Goal: Task Accomplishment & Management: Use online tool/utility

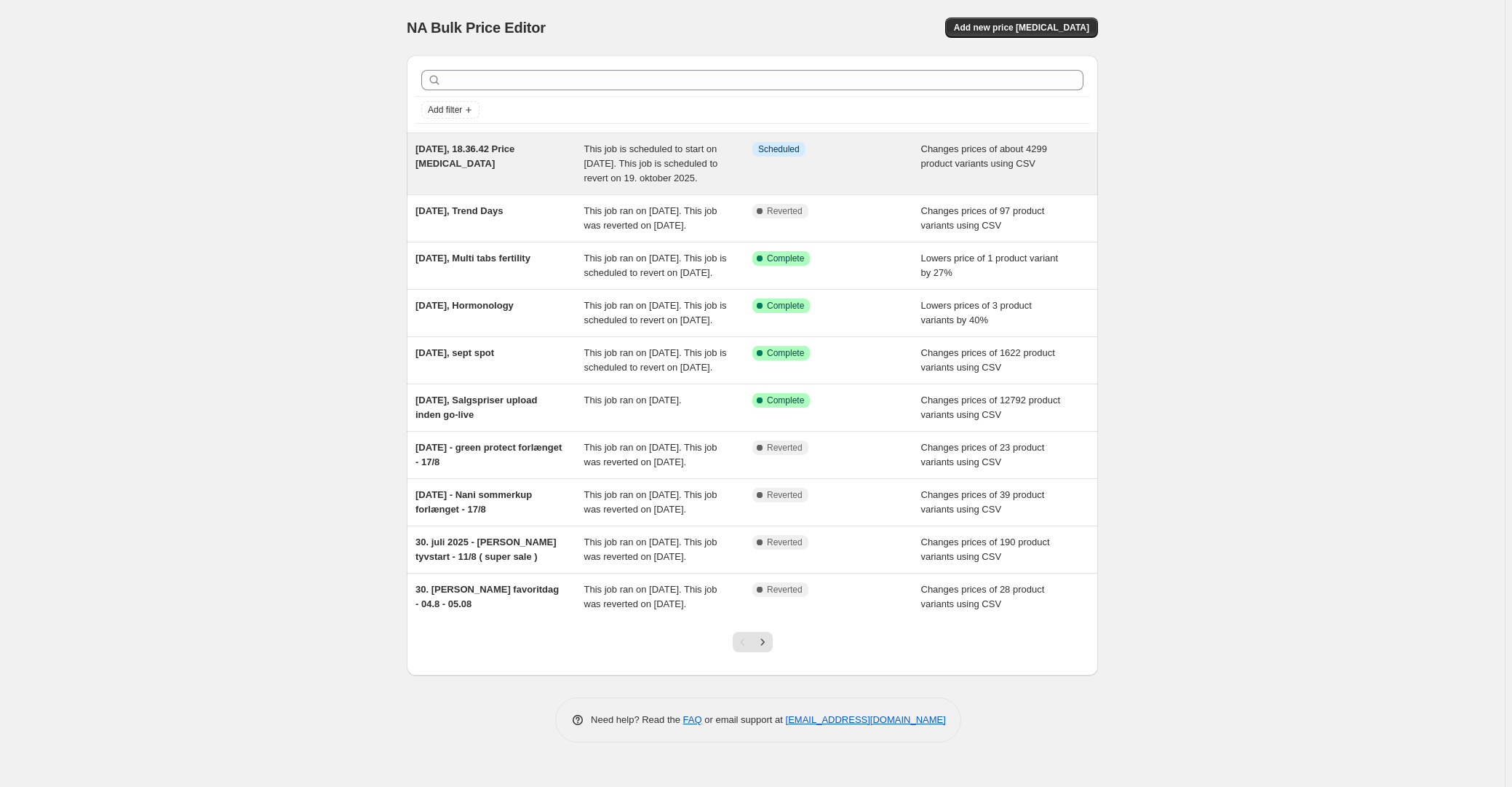
click at [952, 159] on span "Changes prices of about 4299 product variants using CSV" at bounding box center [984, 155] width 126 height 26
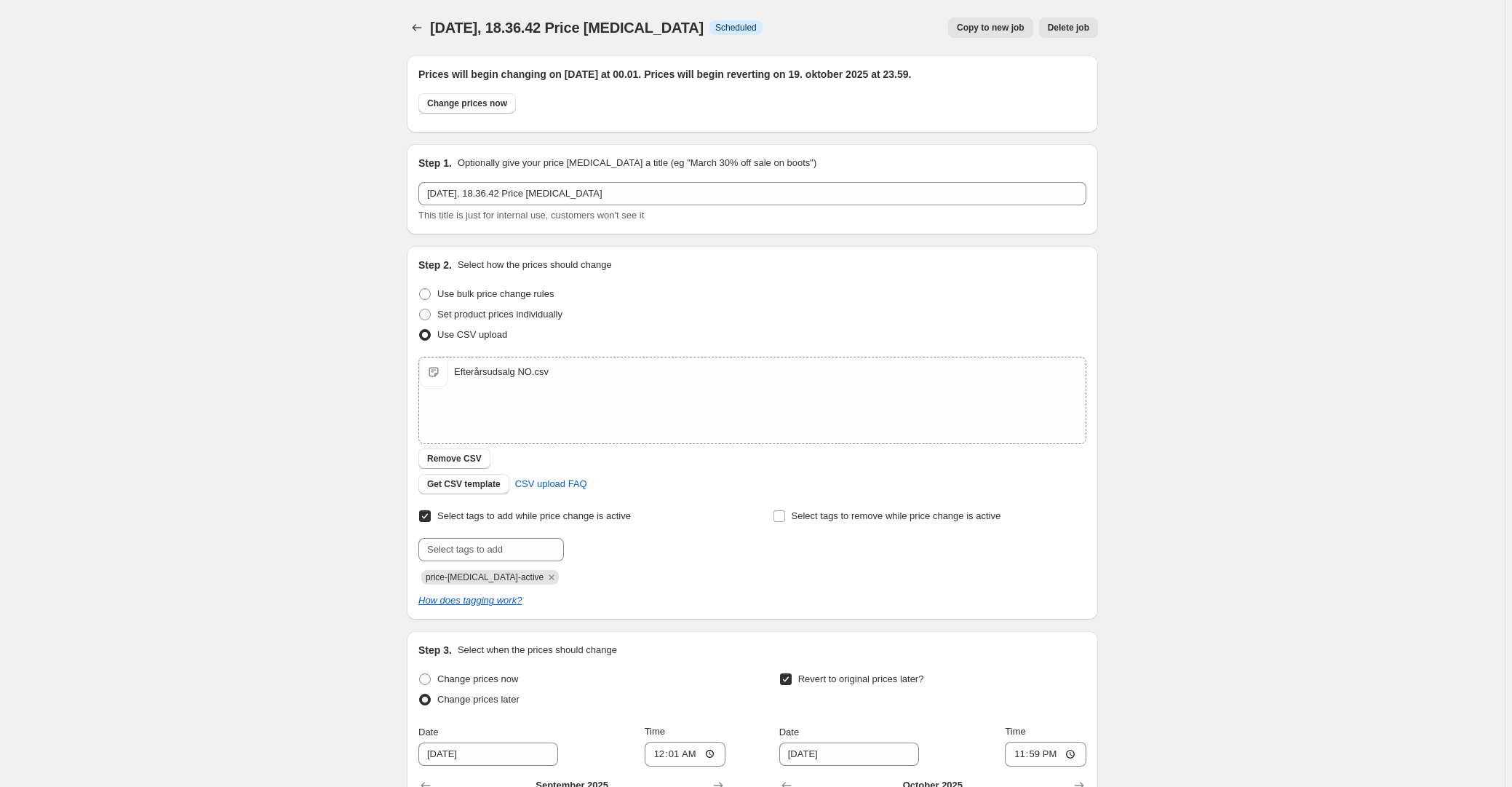
drag, startPoint x: 712, startPoint y: 15, endPoint x: 940, endPoint y: 29, distance: 228.4
click at [712, 15] on div "[DATE], 18.36.42 Price [MEDICAL_DATA]. This page is ready [DATE], 18.36.42 Pric…" at bounding box center [753, 27] width 691 height 55
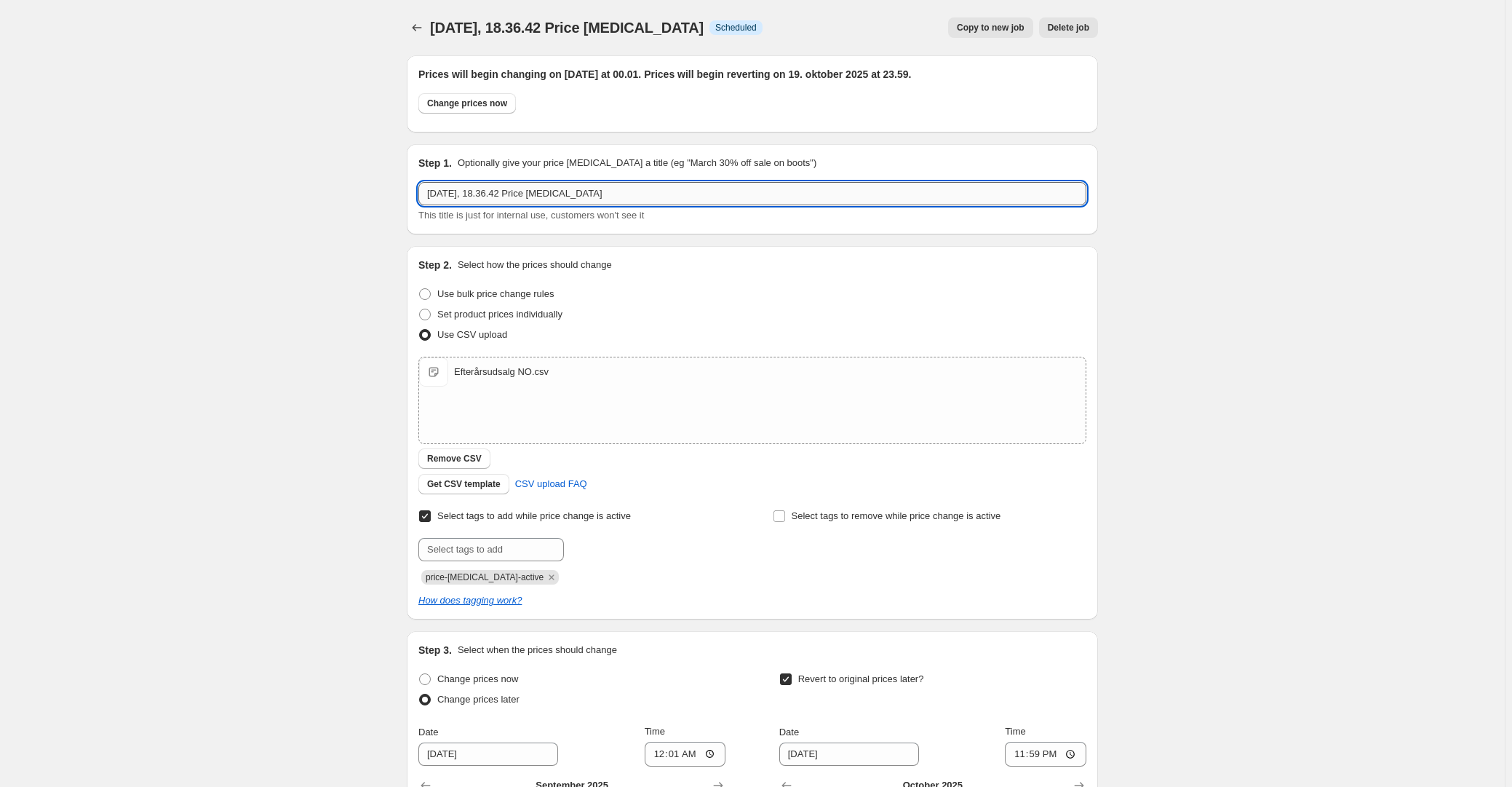
click at [548, 190] on input "[DATE], 18.36.42 Price [MEDICAL_DATA]" at bounding box center [752, 193] width 667 height 24
drag, startPoint x: 489, startPoint y: 192, endPoint x: 918, endPoint y: 168, distance: 429.7
click at [825, 176] on div "Step 1. Optionally give your price [MEDICAL_DATA] a title (eg "March 30% off sa…" at bounding box center [752, 188] width 667 height 67
type input "[DATE], Efterårsudsalg"
click at [196, 154] on div "[DATE], 18.36.42 Price [MEDICAL_DATA]. This page is ready [DATE], 18.36.42 Pric…" at bounding box center [752, 546] width 1504 height 1094
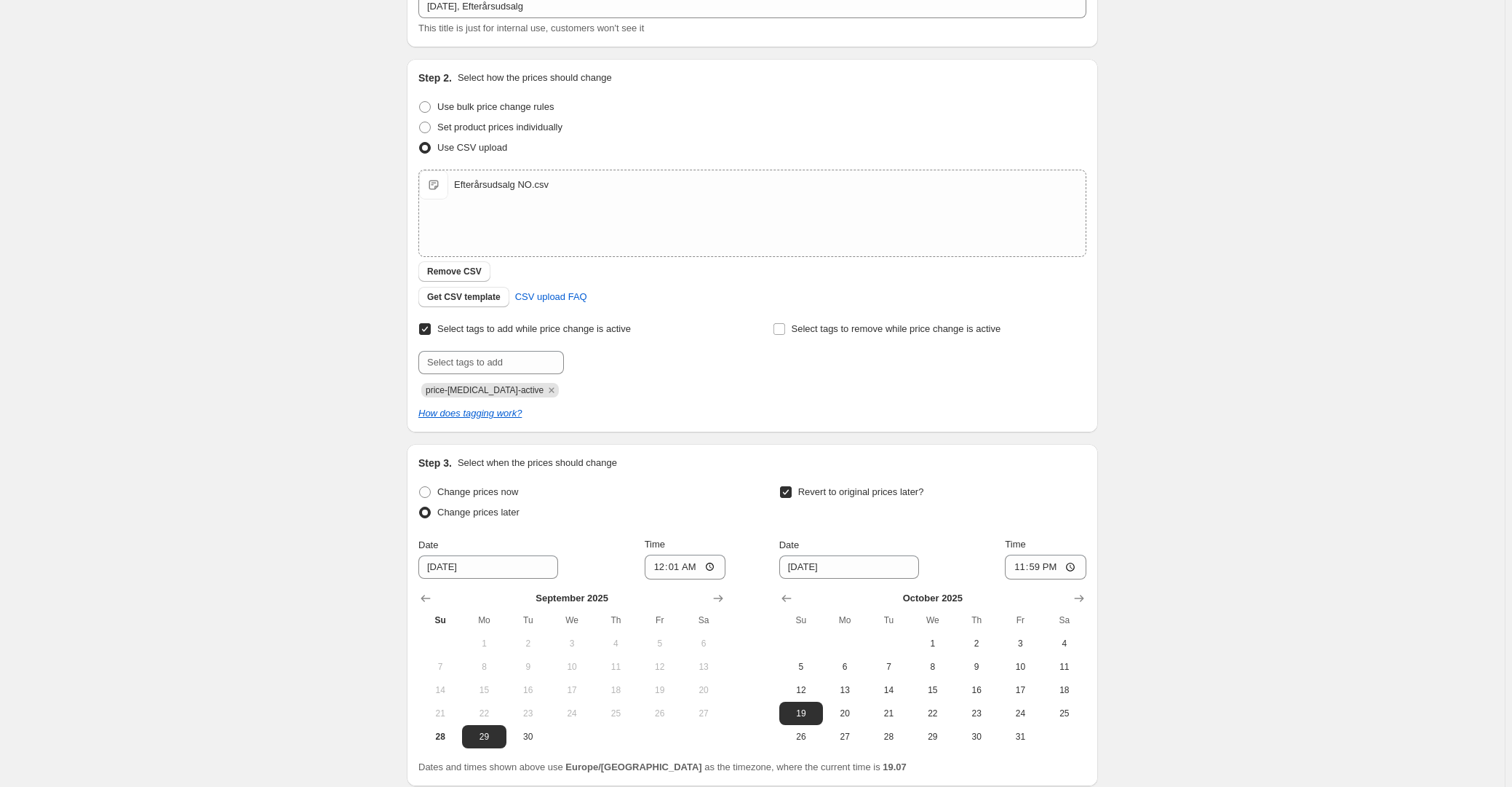
scroll to position [306, 0]
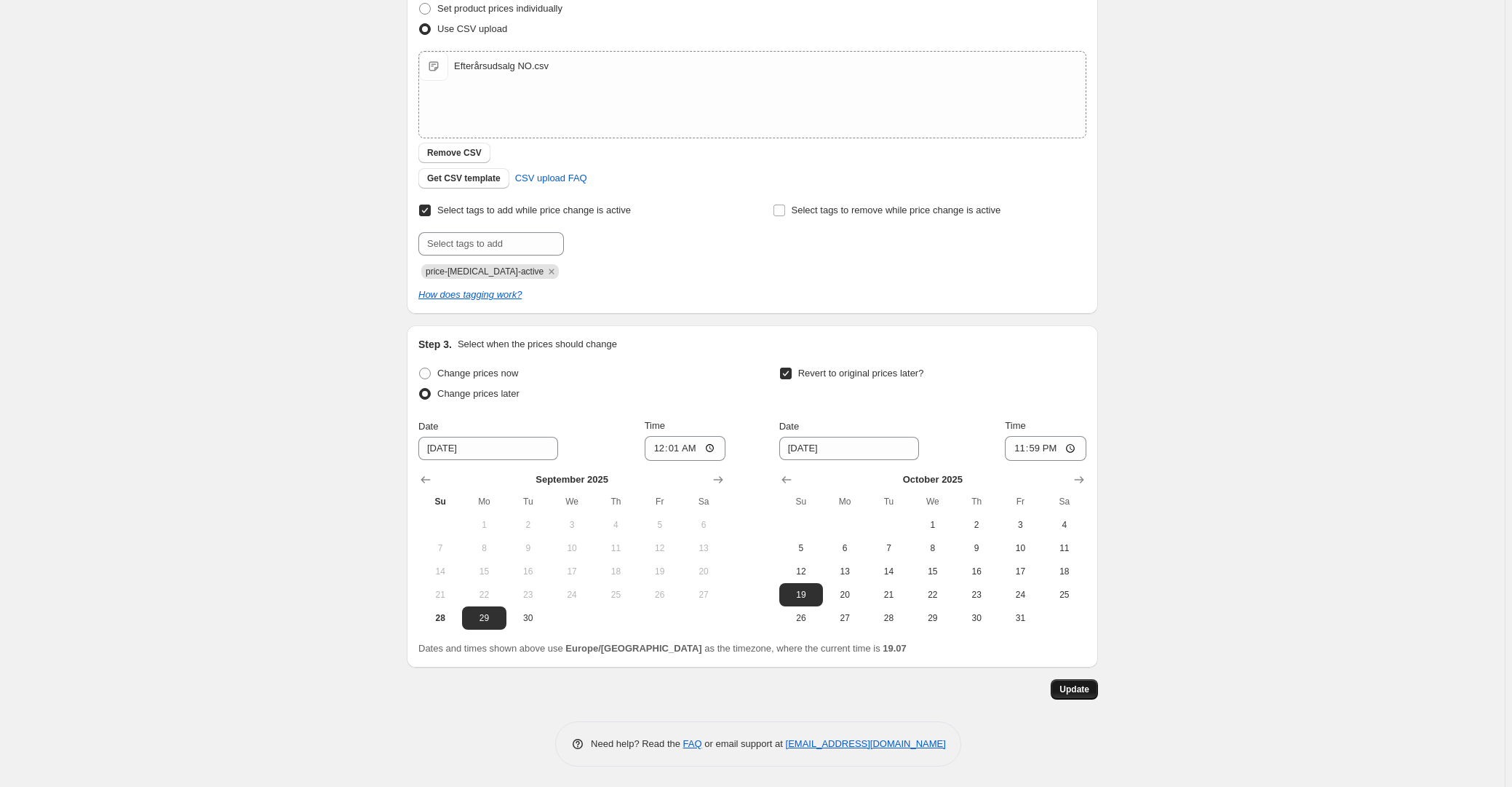
click at [1081, 690] on span "Update" at bounding box center [1075, 689] width 30 height 11
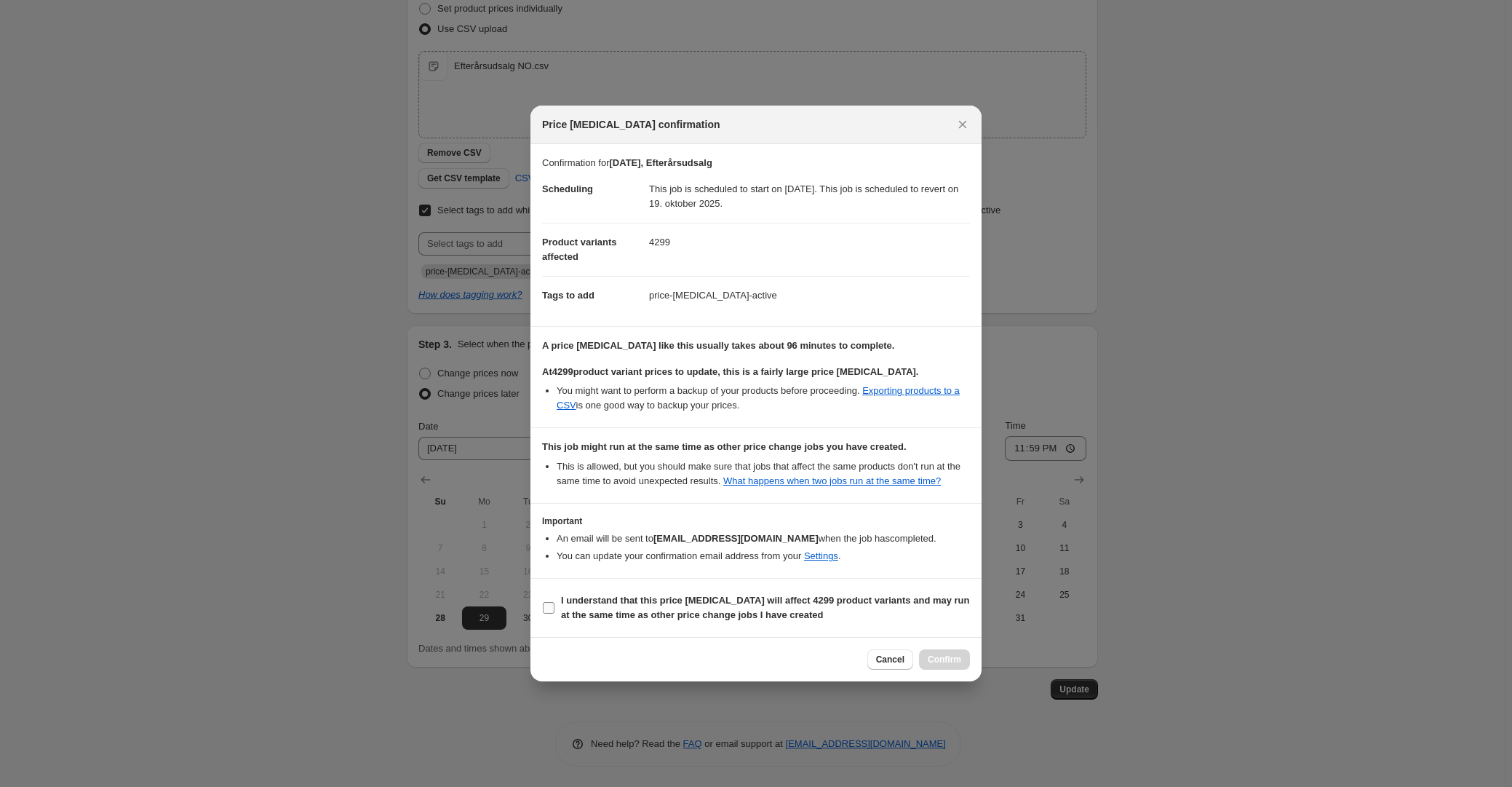
click at [627, 589] on section "I understand that this price [MEDICAL_DATA] will affect 4299 product variants a…" at bounding box center [756, 607] width 451 height 58
click at [689, 605] on b "I understand that this price [MEDICAL_DATA] will affect 4299 product variants a…" at bounding box center [766, 607] width 409 height 26
click at [555, 605] on input "I understand that this price [MEDICAL_DATA] will affect 4299 product variants a…" at bounding box center [548, 608] width 11 height 11
checkbox input "true"
click at [934, 659] on span "Confirm" at bounding box center [944, 659] width 33 height 11
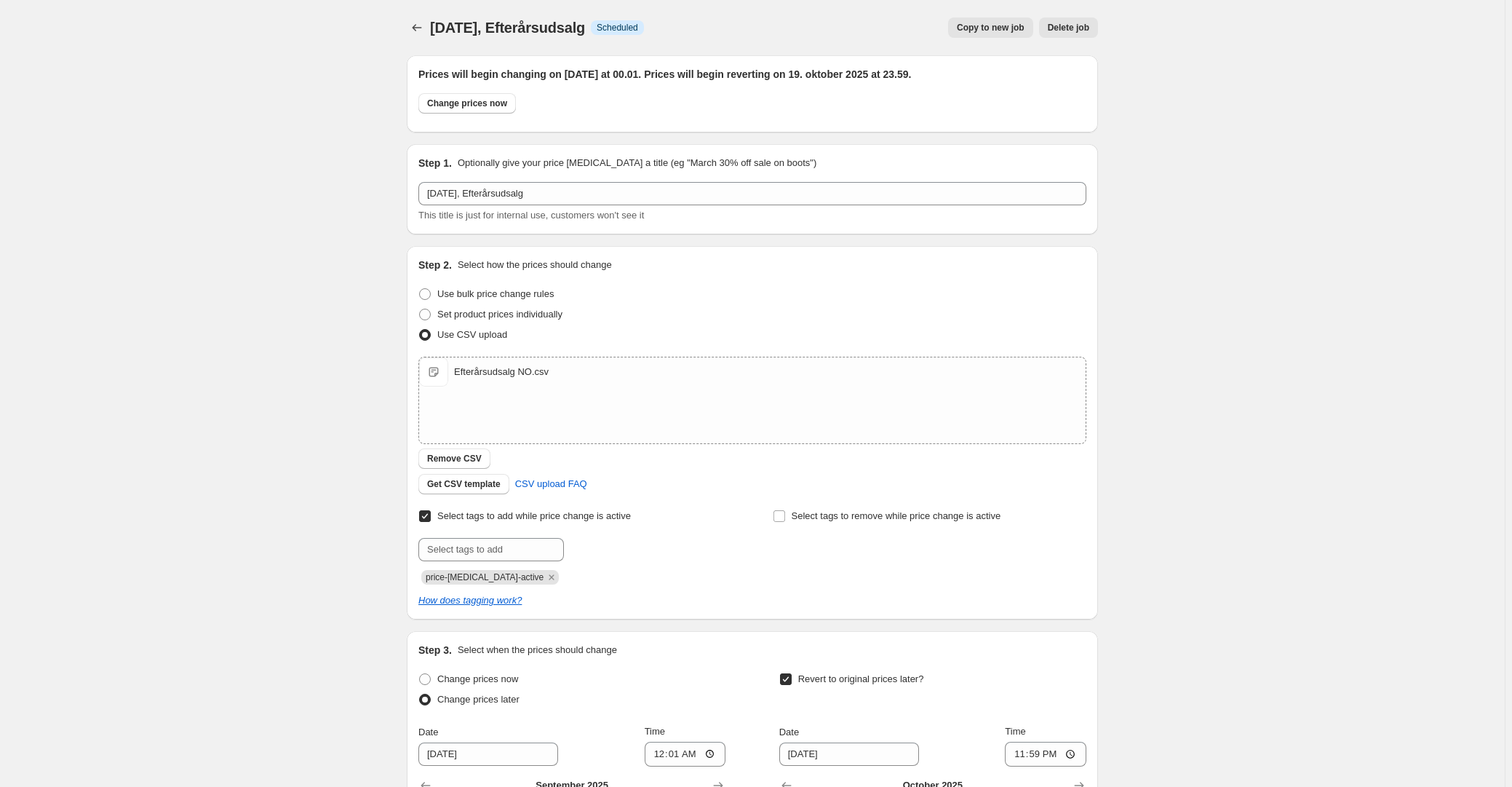
scroll to position [306, 0]
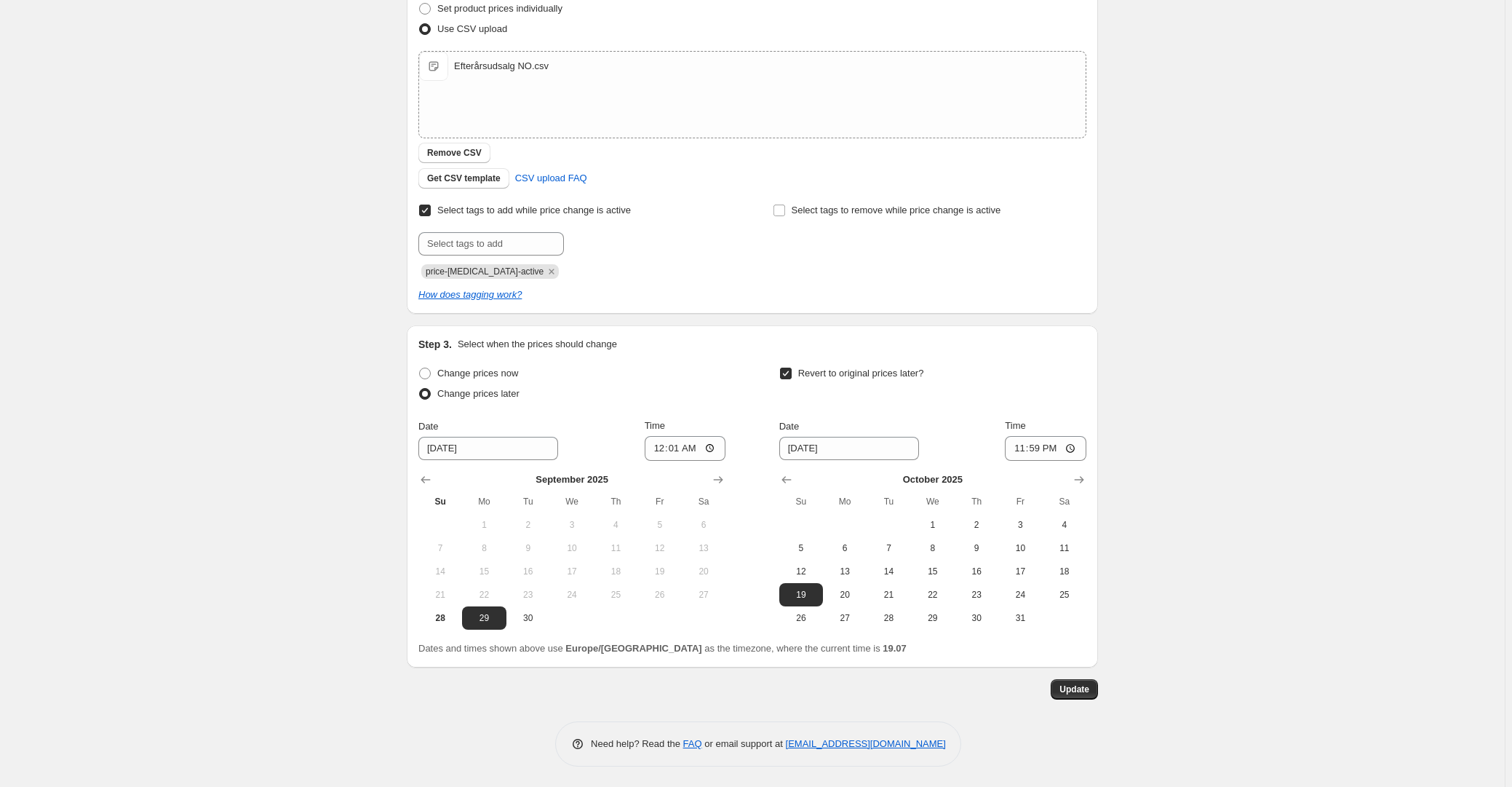
drag, startPoint x: 143, startPoint y: 268, endPoint x: 1, endPoint y: 253, distance: 142.8
click at [141, 268] on div "[DATE], Efterårsudsalg. This page is ready [DATE], Efterårsudsalg Info Schedule…" at bounding box center [752, 241] width 1504 height 1094
